Goal: Find specific page/section: Find specific page/section

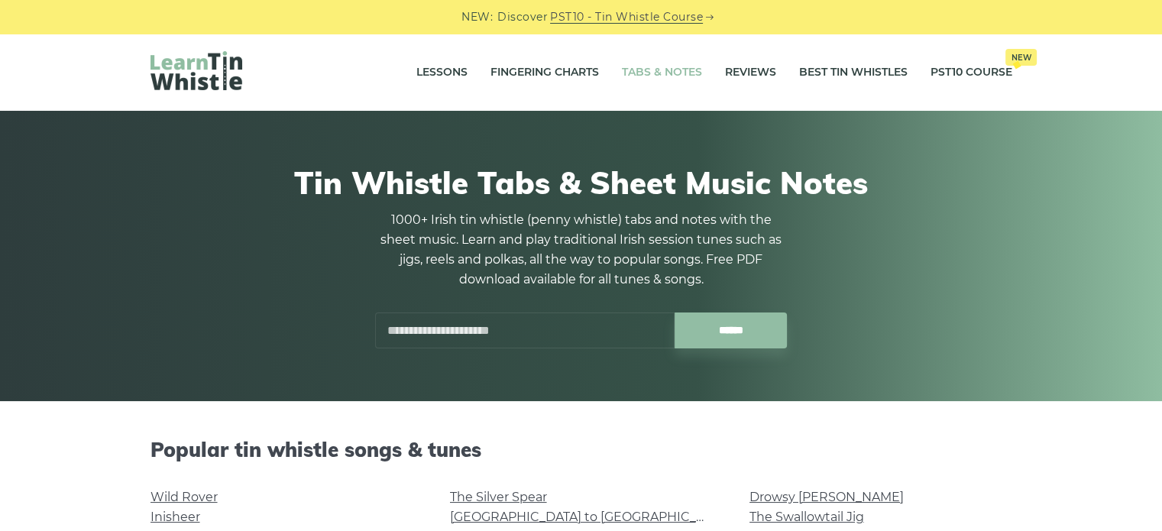
click at [484, 326] on input "text" at bounding box center [524, 330] width 299 height 36
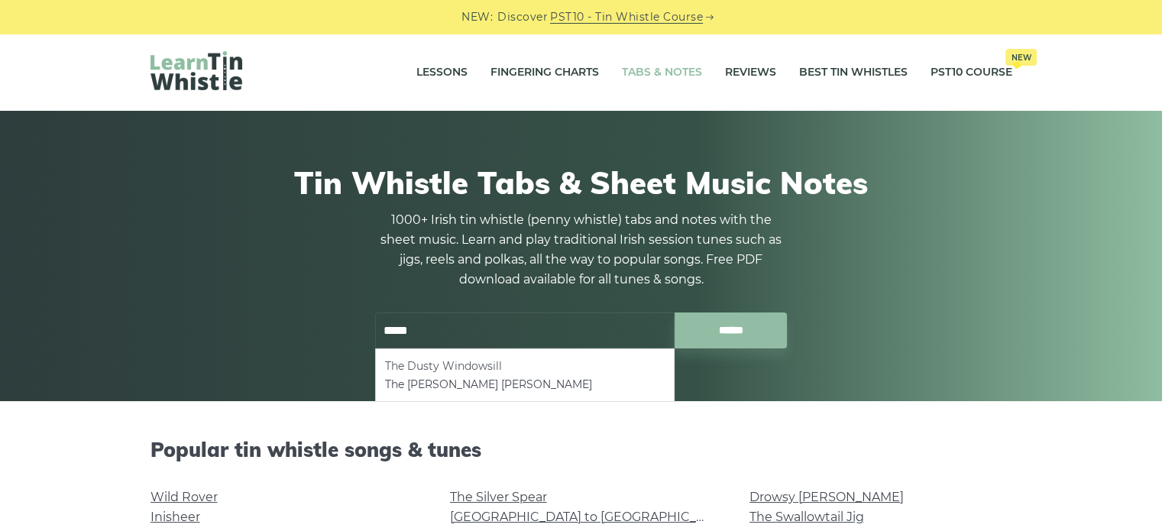
click at [504, 367] on li "The Dusty Windowsill" at bounding box center [525, 366] width 280 height 18
type input "**********"
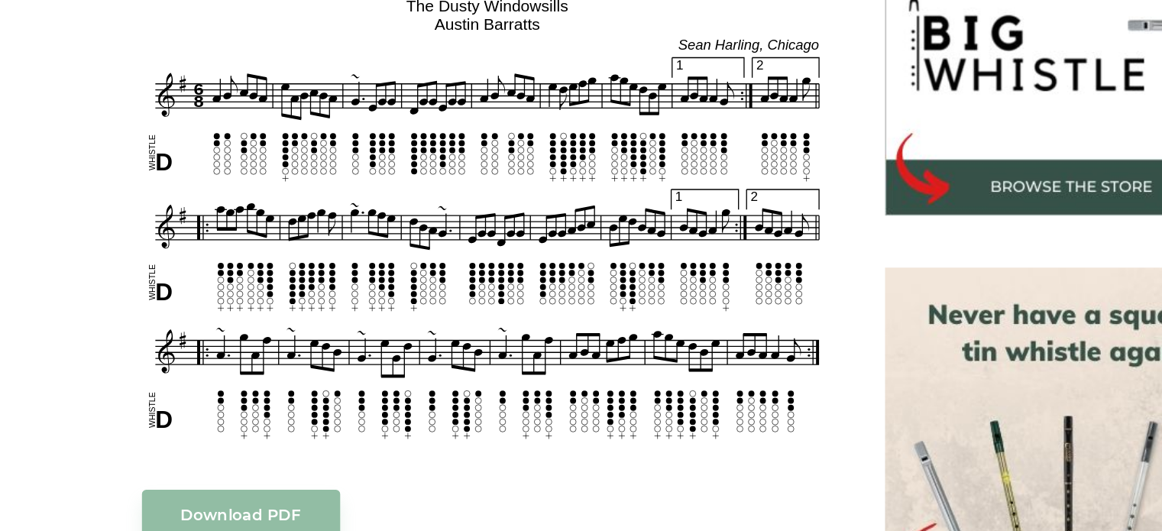
scroll to position [473, 0]
